Goal: Task Accomplishment & Management: Use online tool/utility

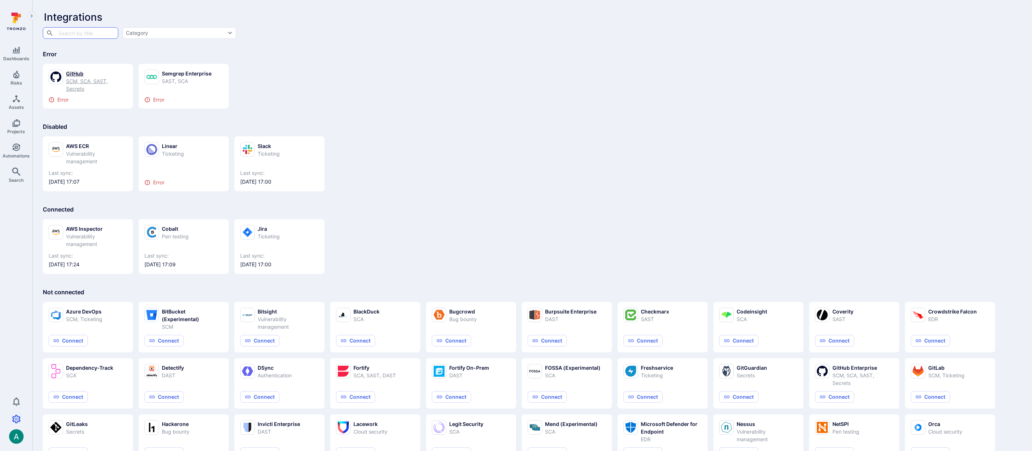
click at [82, 79] on div "SCM, SCA, SAST, Secrets" at bounding box center [96, 84] width 61 height 15
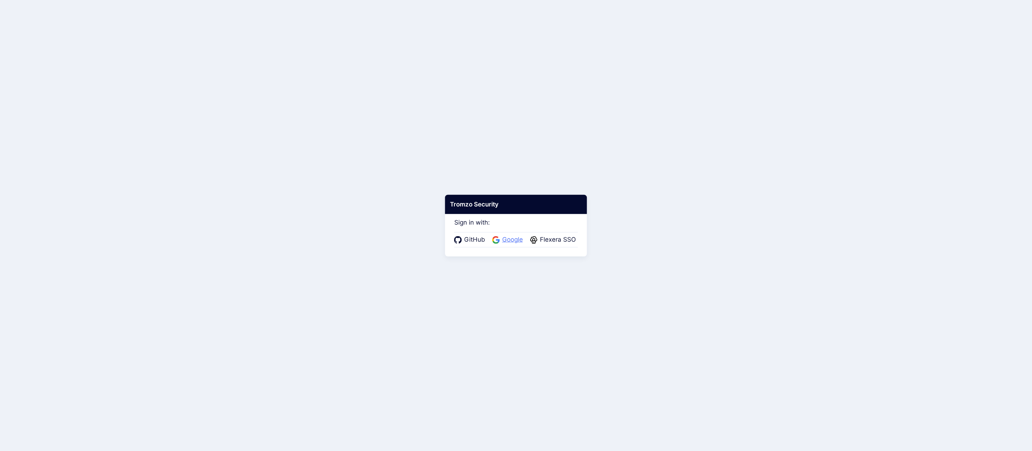
click at [513, 236] on span "Google" at bounding box center [512, 239] width 25 height 9
